Goal: Check status: Check status

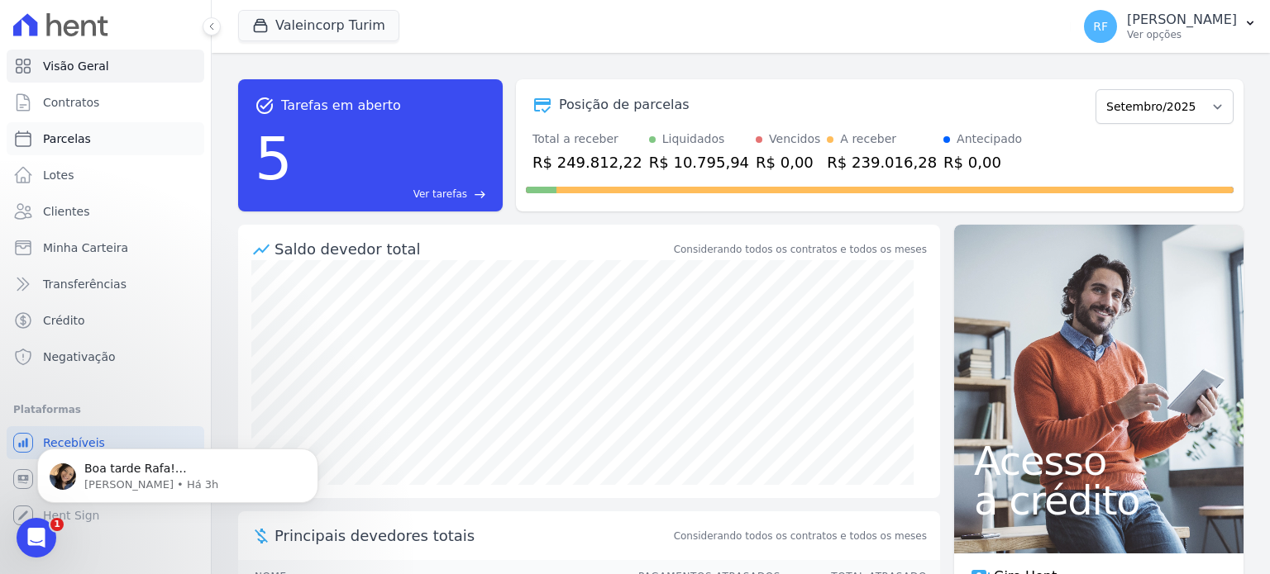
click at [83, 150] on link "Parcelas" at bounding box center [106, 138] width 198 height 33
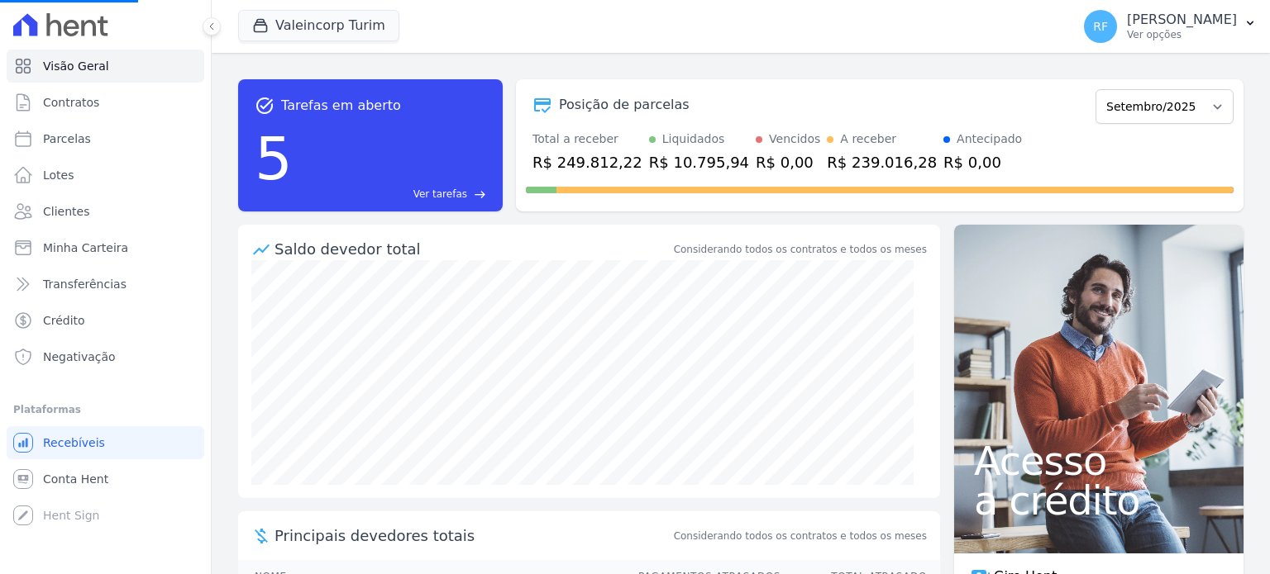
select select
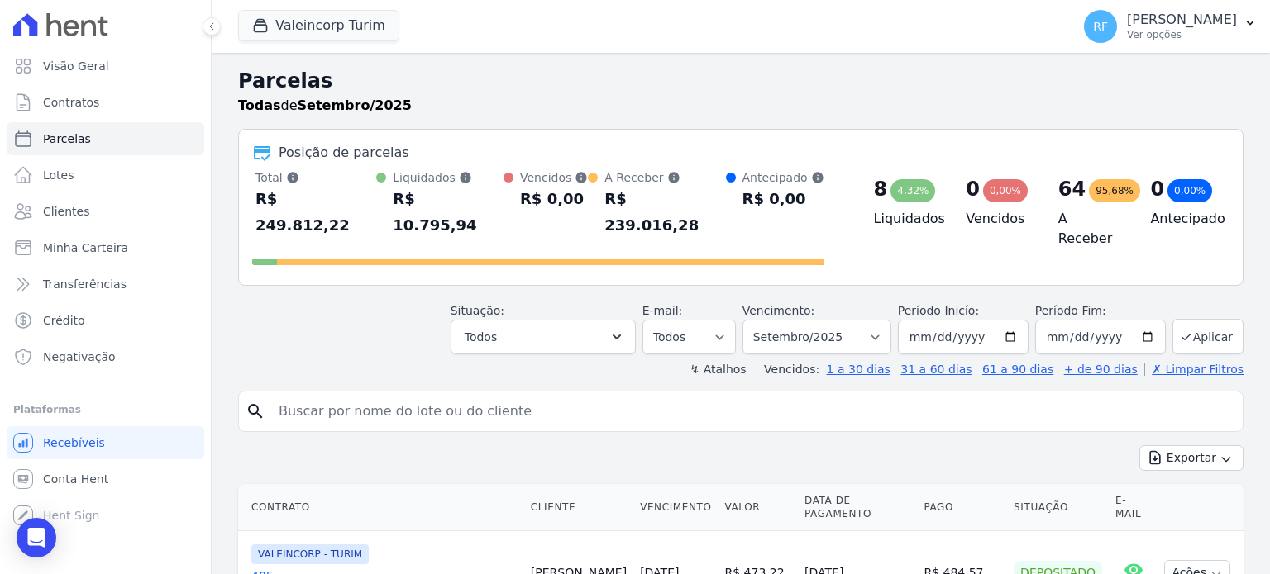
click at [420, 395] on input "search" at bounding box center [752, 411] width 967 height 33
type input "[PERSON_NAME]"
select select
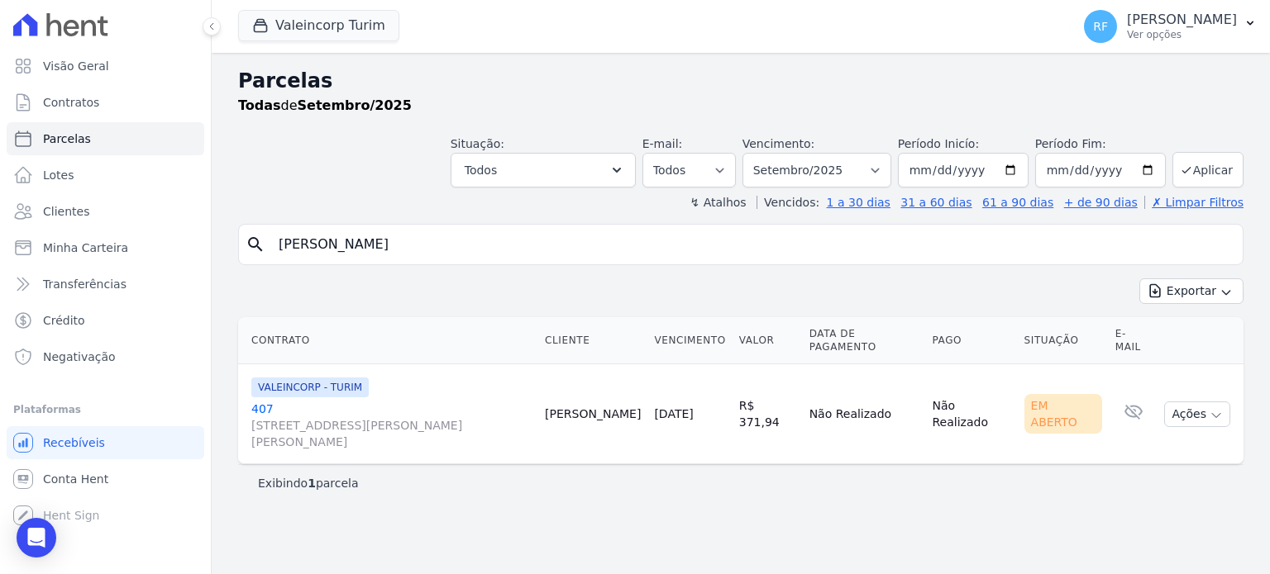
click at [258, 401] on link "[GEOGRAPHIC_DATA][STREET_ADDRESS][PERSON_NAME][PERSON_NAME][GEOGRAPHIC_DATA]" at bounding box center [391, 426] width 280 height 50
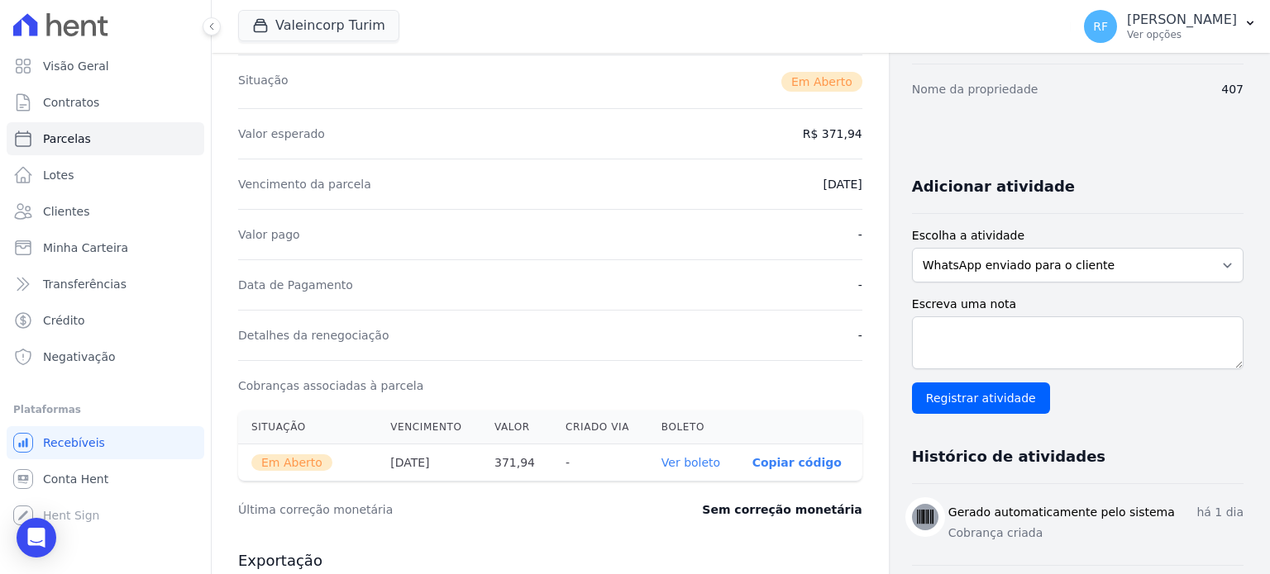
scroll to position [248, 0]
